Goal: Task Accomplishment & Management: Manage account settings

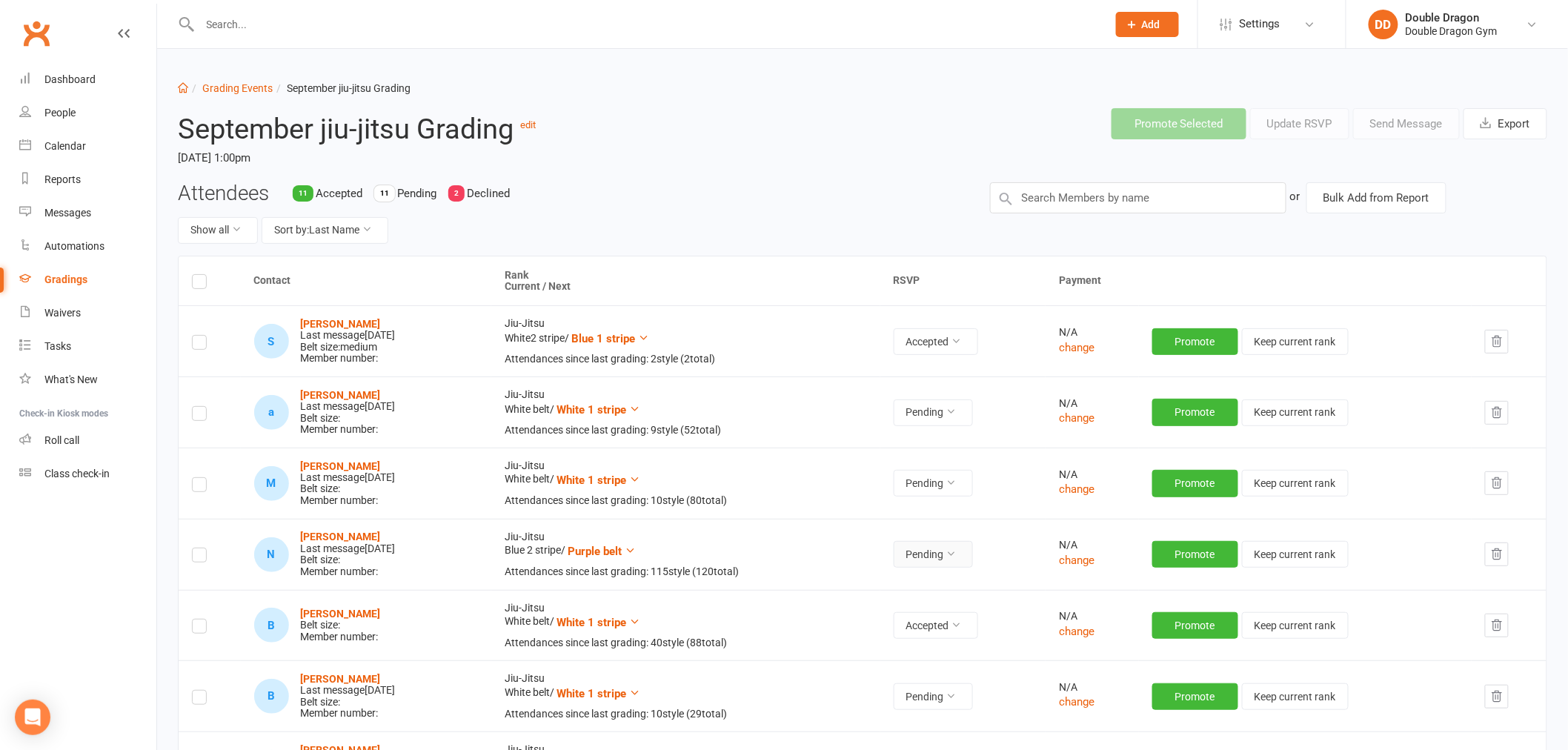
click at [973, 559] on button "Pending" at bounding box center [933, 554] width 80 height 27
click at [857, 617] on link "Declined" at bounding box center [912, 618] width 147 height 29
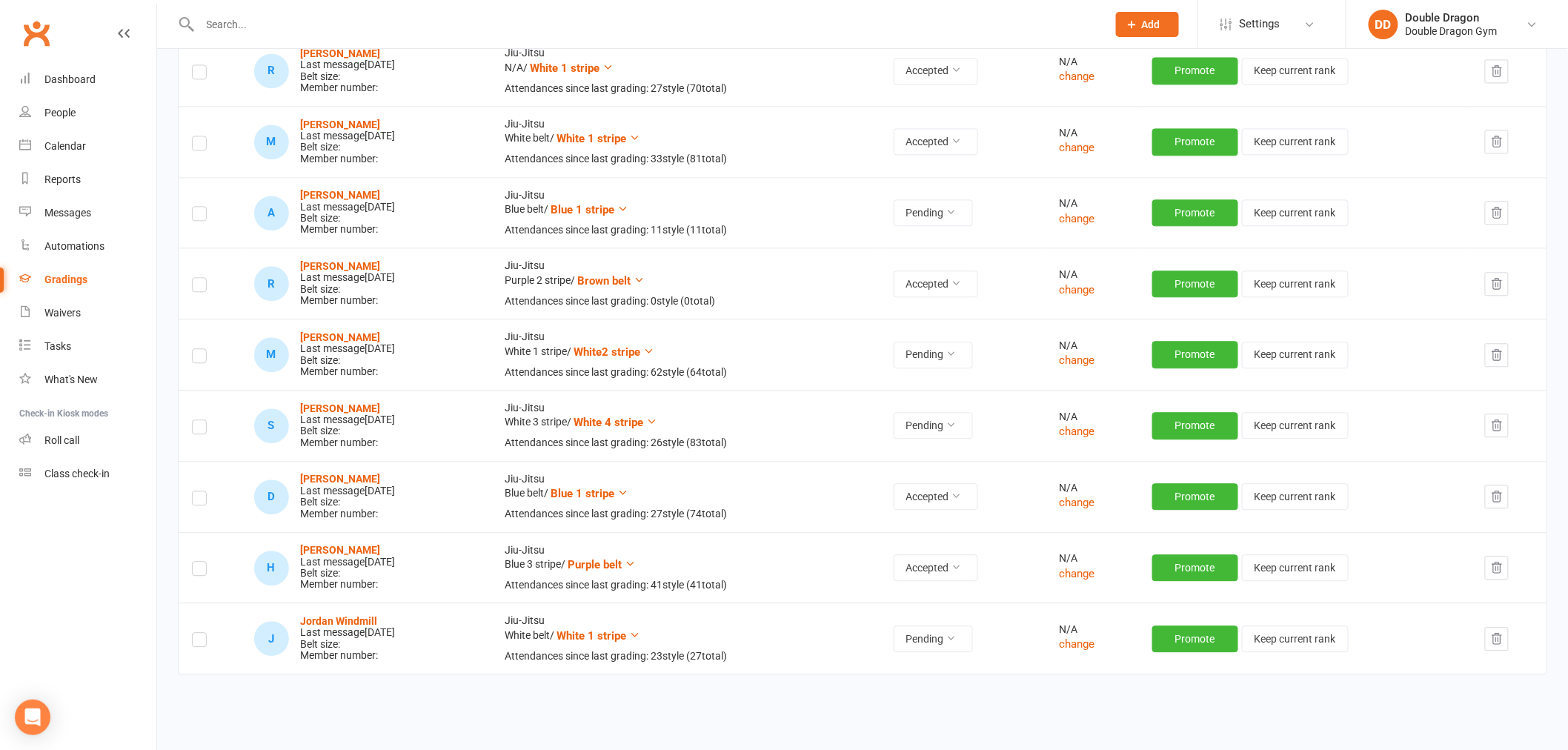
scroll to position [1398, 0]
